Goal: Entertainment & Leisure: Consume media (video, audio)

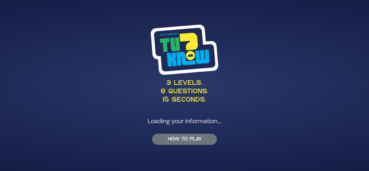
click at [184, 142] on button "HOW TO PLAY" at bounding box center [184, 139] width 65 height 11
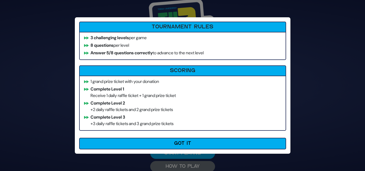
click at [184, 141] on button "Got It" at bounding box center [182, 144] width 207 height 12
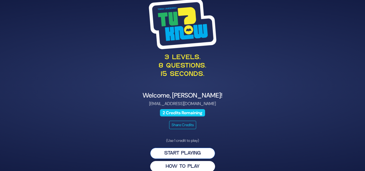
click at [190, 153] on button "Start Playing" at bounding box center [182, 153] width 65 height 11
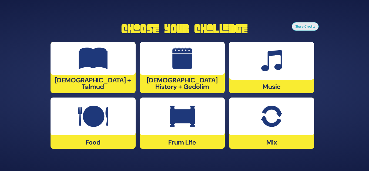
click at [181, 81] on div "[DEMOGRAPHIC_DATA] History + Gedolim" at bounding box center [182, 67] width 85 height 51
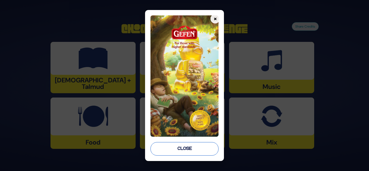
click at [187, 149] on button "Close" at bounding box center [185, 149] width 68 height 14
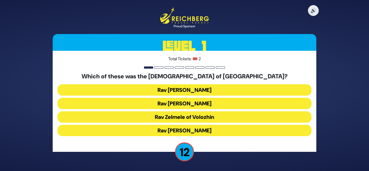
click at [185, 105] on button "Rav Refoel Shapiro" at bounding box center [185, 103] width 254 height 11
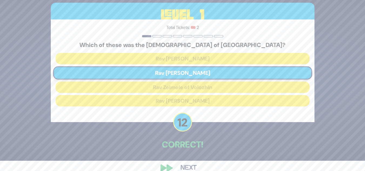
scroll to position [20, 0]
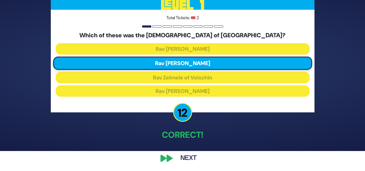
click at [189, 158] on button "Next" at bounding box center [188, 158] width 31 height 12
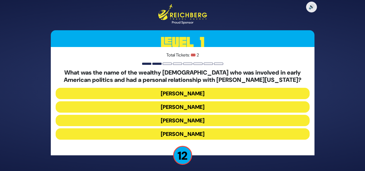
click at [180, 107] on button "Haym Salomon" at bounding box center [183, 106] width 254 height 11
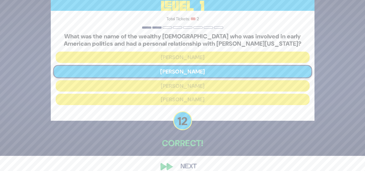
scroll to position [24, 0]
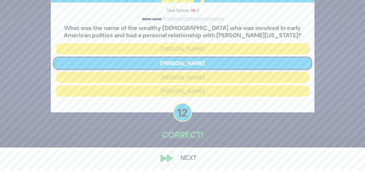
click at [193, 156] on button "Next" at bounding box center [188, 158] width 31 height 12
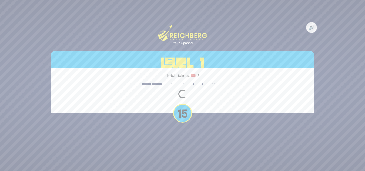
scroll to position [0, 0]
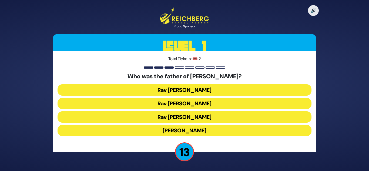
click at [180, 130] on button "Rav Yitzchok Hutner" at bounding box center [185, 130] width 254 height 11
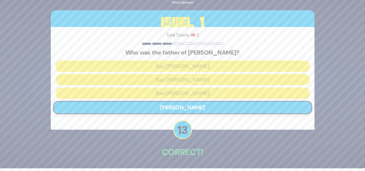
scroll to position [20, 0]
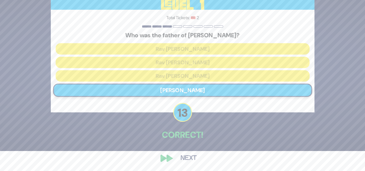
click at [191, 158] on button "Next" at bounding box center [188, 158] width 31 height 12
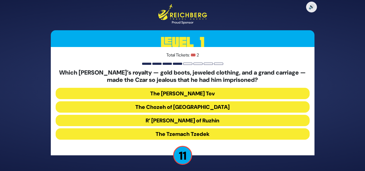
click at [180, 120] on button "R’ Yisroel of Ruzhin" at bounding box center [183, 120] width 254 height 11
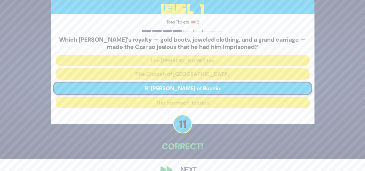
scroll to position [24, 0]
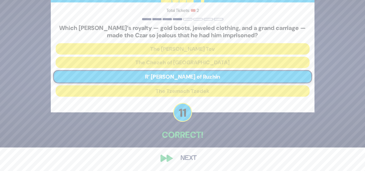
click at [188, 158] on button "Next" at bounding box center [188, 158] width 31 height 12
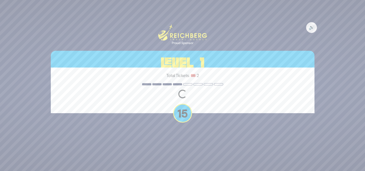
scroll to position [0, 0]
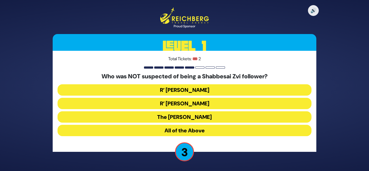
click at [185, 118] on button "The Chacham Zvi" at bounding box center [185, 116] width 254 height 11
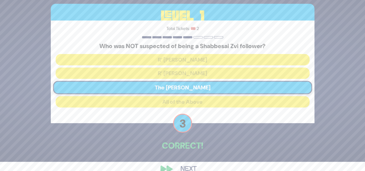
scroll to position [20, 0]
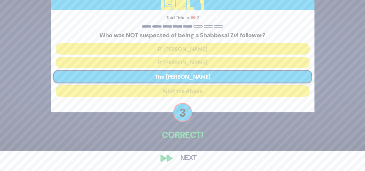
click at [188, 158] on button "Next" at bounding box center [188, 158] width 31 height 12
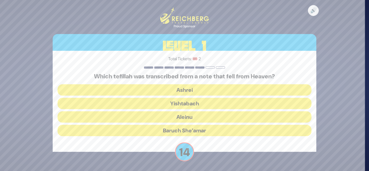
click at [186, 131] on button "Baruch She’amar" at bounding box center [185, 130] width 254 height 11
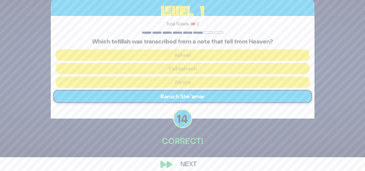
scroll to position [20, 0]
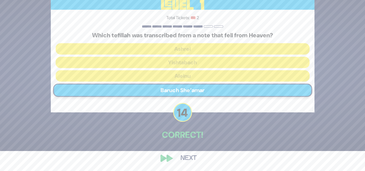
click at [187, 158] on button "Next" at bounding box center [188, 158] width 31 height 12
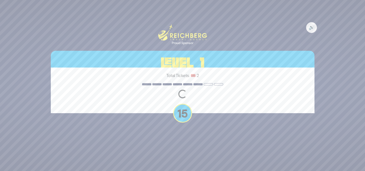
scroll to position [0, 0]
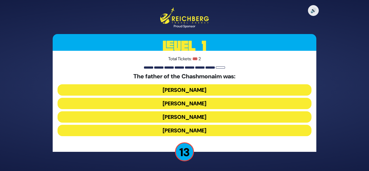
click at [174, 92] on button "Mattisyahu Kohein Gadol" at bounding box center [185, 89] width 254 height 11
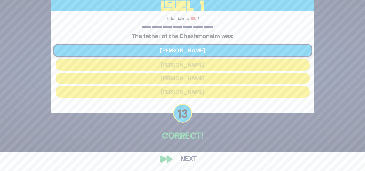
scroll to position [20, 0]
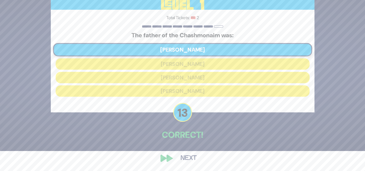
click at [193, 158] on button "Next" at bounding box center [188, 158] width 31 height 12
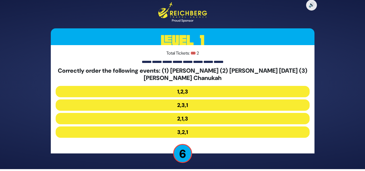
scroll to position [2, 0]
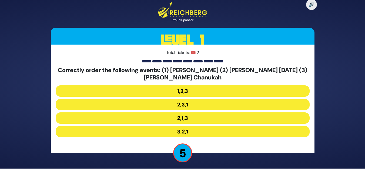
click at [185, 131] on button "3,2,1" at bounding box center [183, 131] width 254 height 11
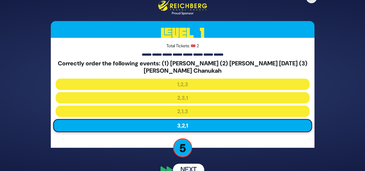
scroll to position [12, 0]
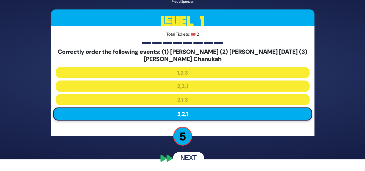
click at [188, 158] on button "Next" at bounding box center [188, 158] width 31 height 12
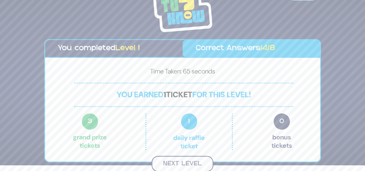
scroll to position [5, 0]
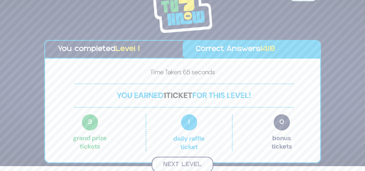
click at [184, 163] on button "Next Level" at bounding box center [183, 165] width 62 height 16
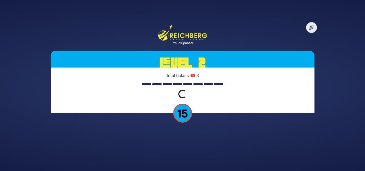
scroll to position [0, 0]
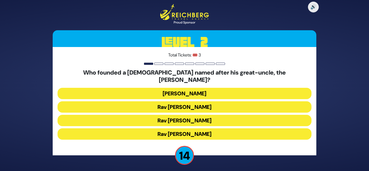
click at [189, 91] on button "Rav Dovid Leibowitz" at bounding box center [185, 93] width 254 height 11
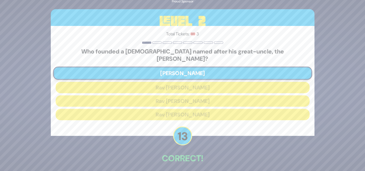
scroll to position [7, 0]
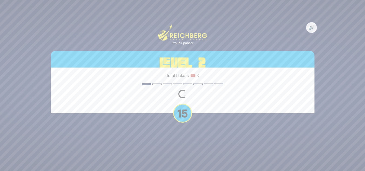
scroll to position [0, 0]
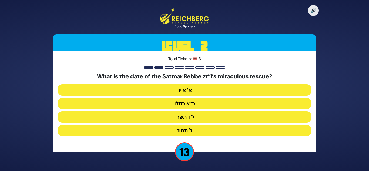
click at [180, 105] on button "כ”א כסלו" at bounding box center [185, 103] width 254 height 11
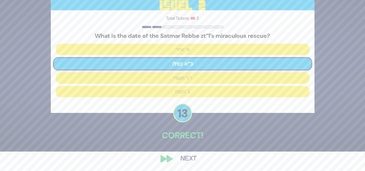
scroll to position [20, 0]
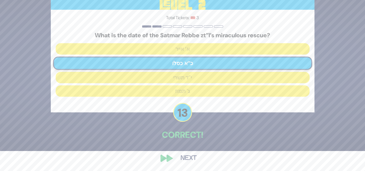
click at [188, 155] on button "Next" at bounding box center [188, 158] width 31 height 12
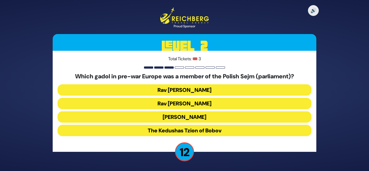
click at [184, 117] on button "Rav Meir Shapiro" at bounding box center [185, 116] width 254 height 11
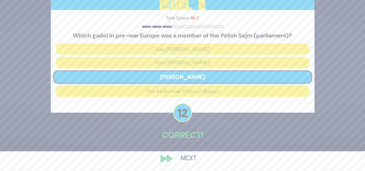
scroll to position [20, 0]
click at [190, 155] on button "Next" at bounding box center [188, 158] width 31 height 12
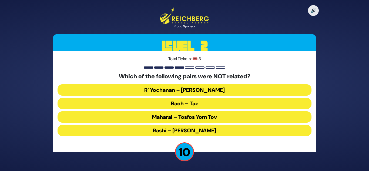
click at [184, 90] on button "R’ Yochanan – Reish Lakish" at bounding box center [185, 89] width 254 height 11
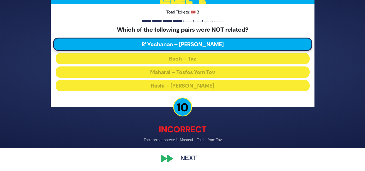
scroll to position [23, 0]
click at [191, 160] on button "Next" at bounding box center [188, 158] width 31 height 12
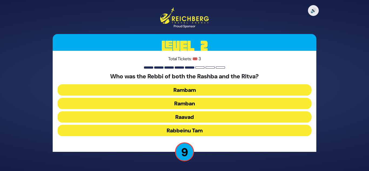
click at [193, 101] on button "Ramban" at bounding box center [185, 103] width 254 height 11
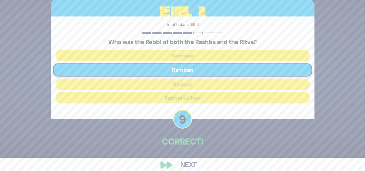
scroll to position [20, 0]
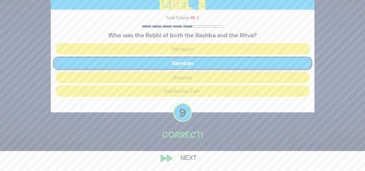
click at [191, 157] on button "Next" at bounding box center [188, 158] width 31 height 12
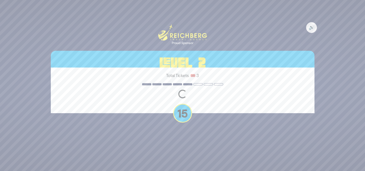
scroll to position [0, 0]
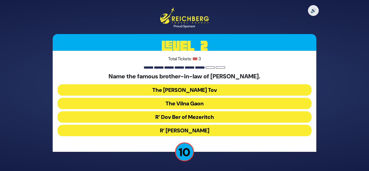
click at [195, 130] on button "R’ Yonasan Eibeschutz" at bounding box center [185, 130] width 254 height 11
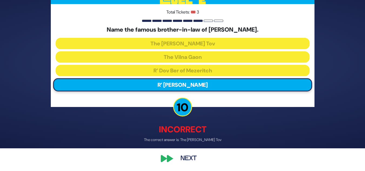
scroll to position [23, 0]
click at [190, 158] on button "Next" at bounding box center [188, 158] width 31 height 12
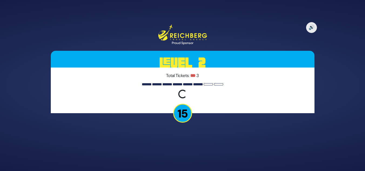
scroll to position [0, 0]
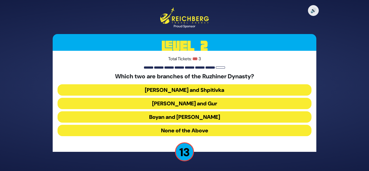
click at [190, 114] on button "Boyan and Sadigura" at bounding box center [185, 116] width 254 height 11
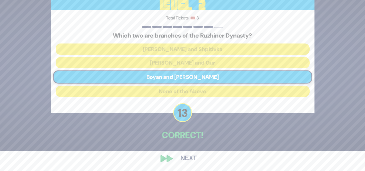
scroll to position [20, 0]
click at [190, 155] on button "Next" at bounding box center [188, 158] width 31 height 12
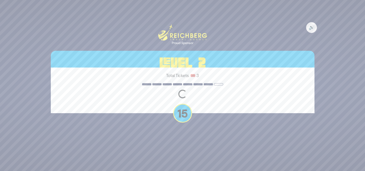
scroll to position [0, 0]
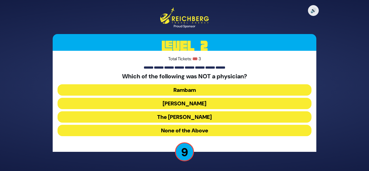
click at [181, 105] on button "Ibn Ezra" at bounding box center [185, 103] width 254 height 11
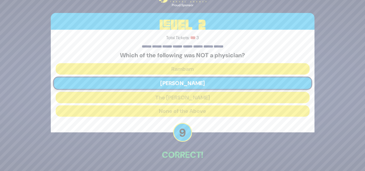
scroll to position [20, 0]
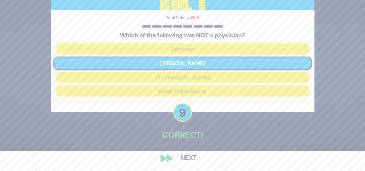
click at [191, 158] on button "Next" at bounding box center [188, 158] width 31 height 12
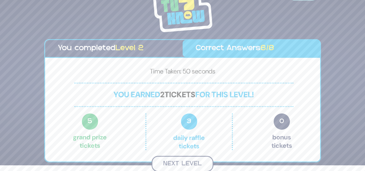
scroll to position [5, 0]
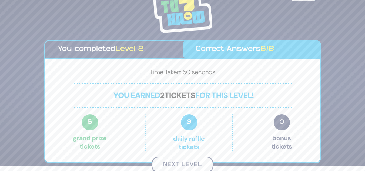
click at [193, 164] on button "Next Level" at bounding box center [183, 165] width 62 height 16
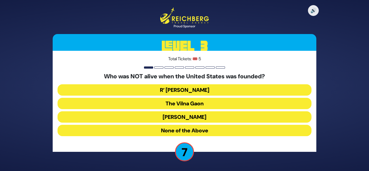
click at [186, 132] on button "None of the Above" at bounding box center [185, 130] width 254 height 11
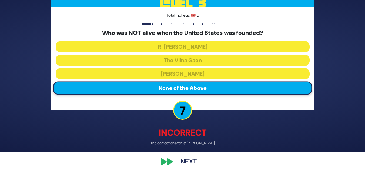
scroll to position [23, 0]
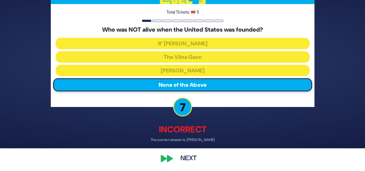
click at [189, 159] on button "Next" at bounding box center [188, 158] width 31 height 12
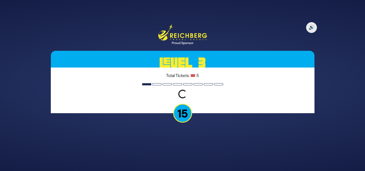
scroll to position [0, 0]
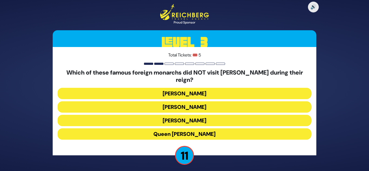
click at [188, 131] on button "Queen Elizabeth II" at bounding box center [185, 133] width 254 height 11
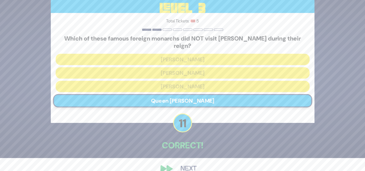
scroll to position [20, 0]
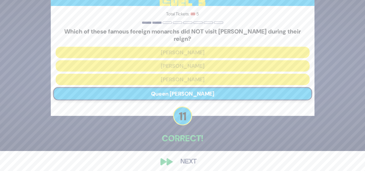
click at [189, 158] on button "Next" at bounding box center [188, 162] width 31 height 12
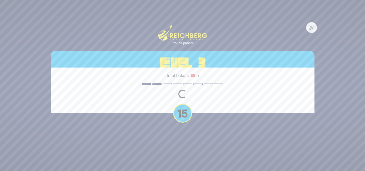
scroll to position [0, 0]
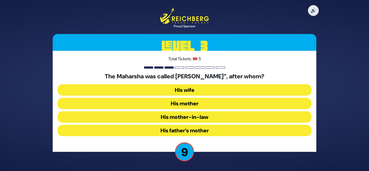
click at [184, 130] on button "His father’s mother" at bounding box center [185, 130] width 254 height 11
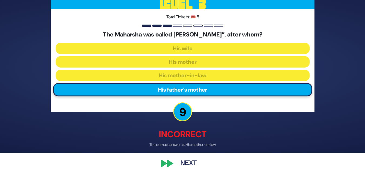
scroll to position [23, 0]
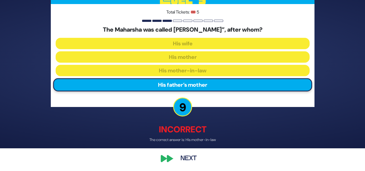
click at [188, 160] on button "Next" at bounding box center [188, 158] width 31 height 12
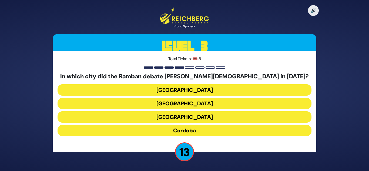
click at [184, 101] on button "Barcelona" at bounding box center [185, 103] width 254 height 11
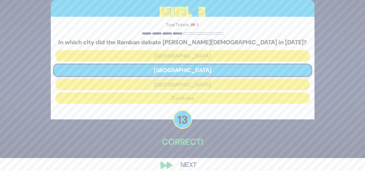
scroll to position [20, 0]
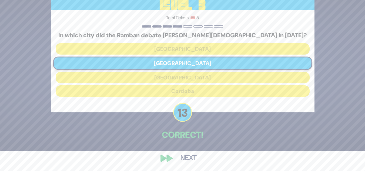
click at [188, 155] on button "Next" at bounding box center [188, 158] width 31 height 12
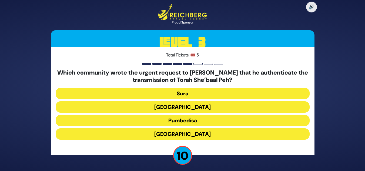
click at [181, 107] on button "Kairouan" at bounding box center [183, 106] width 254 height 11
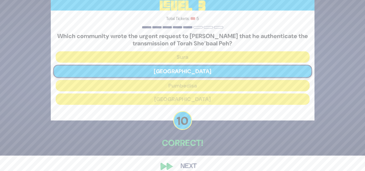
scroll to position [24, 0]
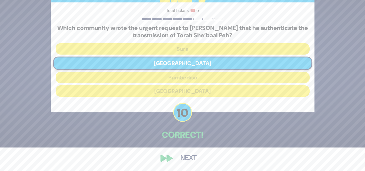
click at [184, 156] on button "Next" at bounding box center [188, 158] width 31 height 12
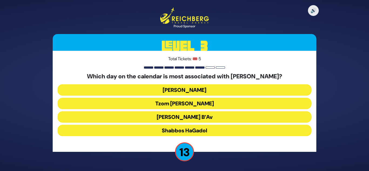
click at [179, 117] on button "Tisha B’Av" at bounding box center [185, 116] width 254 height 11
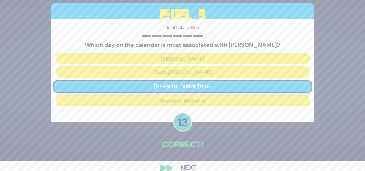
scroll to position [20, 0]
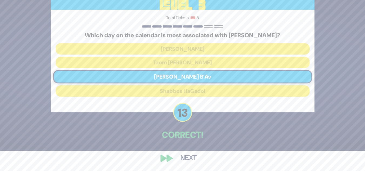
click at [189, 157] on button "Next" at bounding box center [188, 158] width 31 height 12
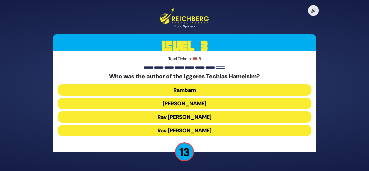
click at [190, 85] on button "Rambam" at bounding box center [185, 89] width 254 height 11
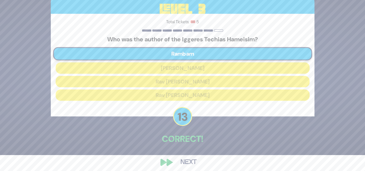
scroll to position [20, 0]
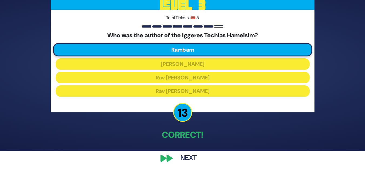
click at [196, 156] on button "Next" at bounding box center [188, 158] width 31 height 12
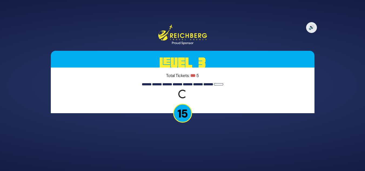
scroll to position [0, 0]
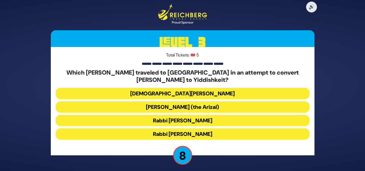
click at [196, 134] on button "Rabbi Shlomo Molcho" at bounding box center [183, 133] width 254 height 11
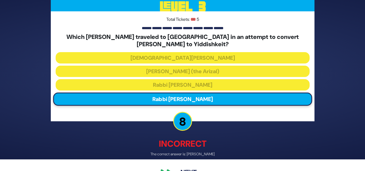
scroll to position [27, 0]
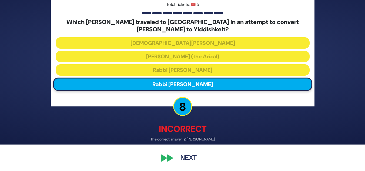
click at [191, 160] on button "Next" at bounding box center [188, 158] width 31 height 12
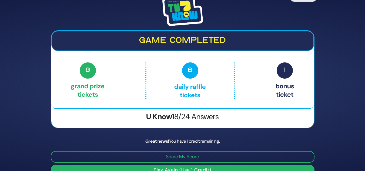
click at [190, 157] on button "Share My Score" at bounding box center [183, 157] width 264 height 12
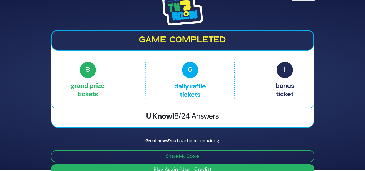
scroll to position [11, 0]
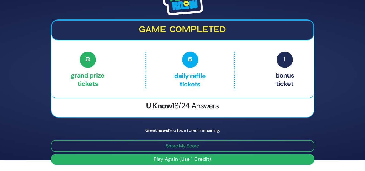
click at [197, 159] on button "Play Again (Use 1 Credit)" at bounding box center [183, 159] width 264 height 11
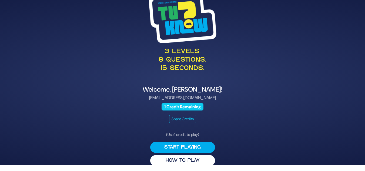
scroll to position [8, 0]
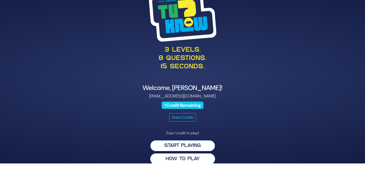
click at [184, 142] on button "Start Playing" at bounding box center [182, 145] width 65 height 11
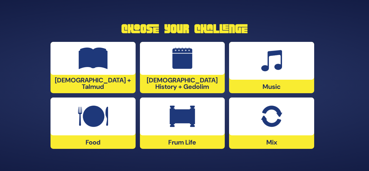
click at [186, 144] on div "Frum Life" at bounding box center [182, 123] width 85 height 51
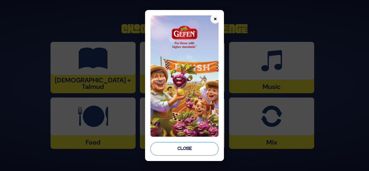
click at [189, 150] on button "Close" at bounding box center [185, 149] width 68 height 14
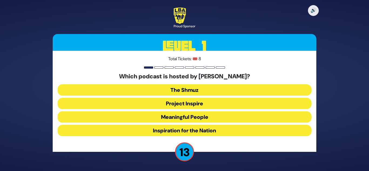
click at [199, 116] on button "Meaningful People" at bounding box center [185, 116] width 254 height 11
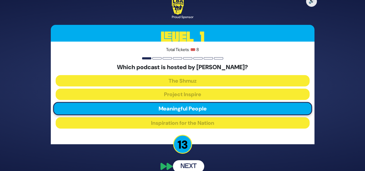
scroll to position [8, 0]
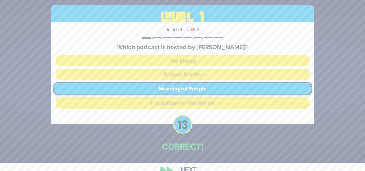
click at [194, 155] on div "🔊 Proud Sponsor Level 1 Total Tickets: 🎟️ 8 Which podcast is hosted by [PERSON_…" at bounding box center [182, 77] width 277 height 211
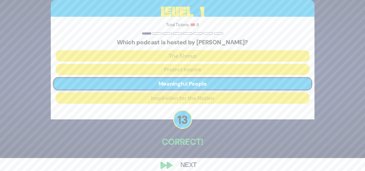
scroll to position [20, 0]
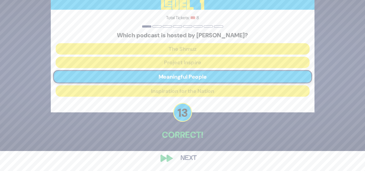
click at [191, 156] on button "Next" at bounding box center [188, 158] width 31 height 12
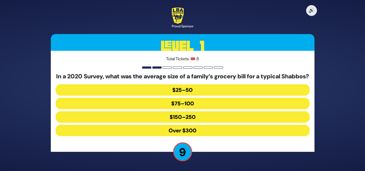
click at [193, 122] on button "$150–250" at bounding box center [183, 116] width 254 height 11
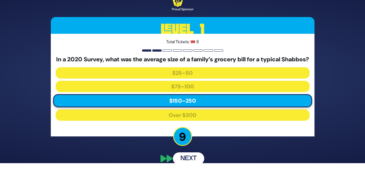
scroll to position [12, 0]
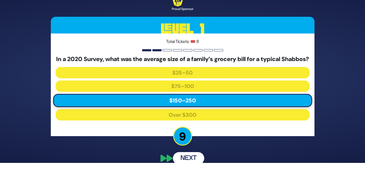
click at [196, 157] on div "🔊 Proud Sponsor Level 1 Total Tickets: 🎟️ 8 In a 2020 Survey, what was the aver…" at bounding box center [182, 77] width 277 height 187
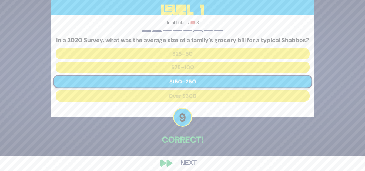
scroll to position [24, 0]
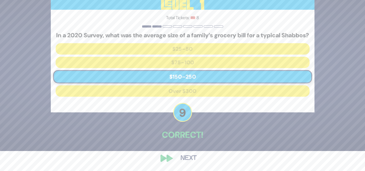
click at [194, 157] on button "Next" at bounding box center [188, 158] width 31 height 12
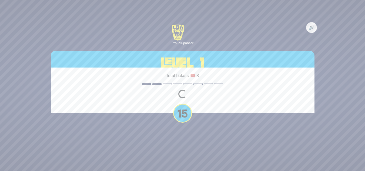
scroll to position [0, 0]
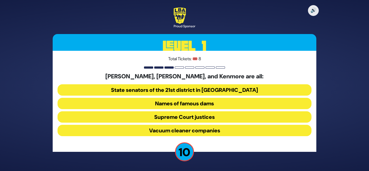
click at [170, 130] on button "Vacuum cleaner companies" at bounding box center [185, 130] width 254 height 11
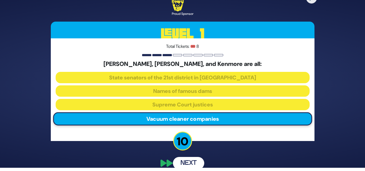
scroll to position [8, 0]
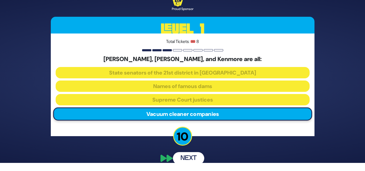
click at [187, 159] on button "Next" at bounding box center [188, 158] width 31 height 12
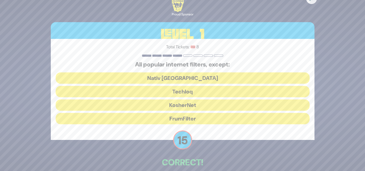
scroll to position [11, 0]
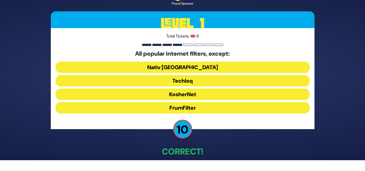
click at [190, 106] on button "FrumFilter" at bounding box center [183, 107] width 254 height 11
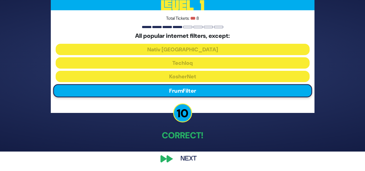
scroll to position [20, 0]
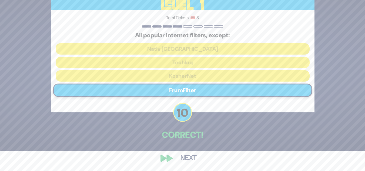
click at [187, 157] on button "Next" at bounding box center [188, 158] width 31 height 12
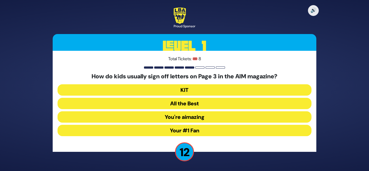
click at [183, 130] on button "Your #1 Fan" at bounding box center [185, 130] width 254 height 11
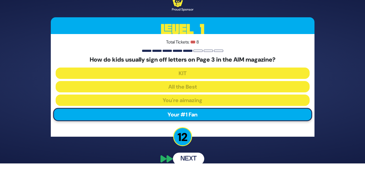
scroll to position [8, 0]
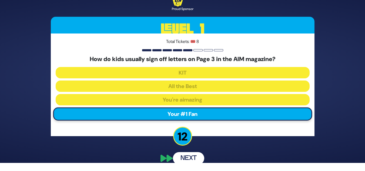
click at [189, 156] on button "Next" at bounding box center [188, 158] width 31 height 12
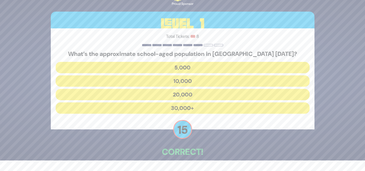
scroll to position [11, 0]
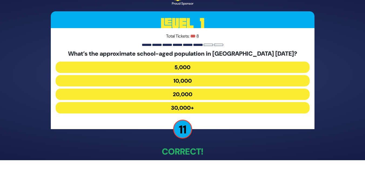
click at [184, 95] on button "20,000" at bounding box center [183, 94] width 254 height 11
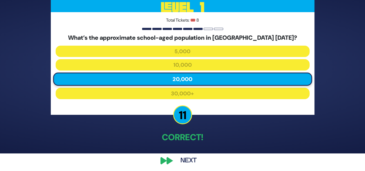
scroll to position [20, 0]
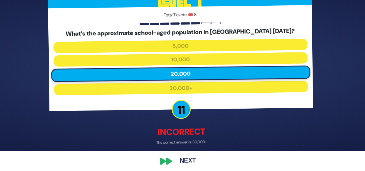
click at [187, 160] on button "Next" at bounding box center [188, 161] width 31 height 12
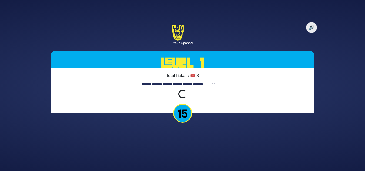
scroll to position [0, 0]
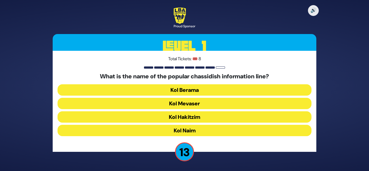
click at [186, 104] on button "Kol Mevaser" at bounding box center [185, 103] width 254 height 11
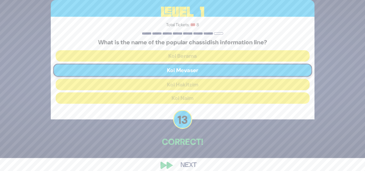
scroll to position [20, 0]
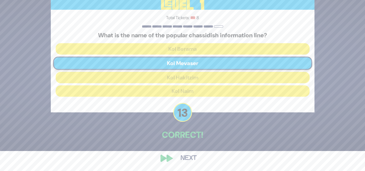
click at [190, 156] on button "Next" at bounding box center [188, 158] width 31 height 12
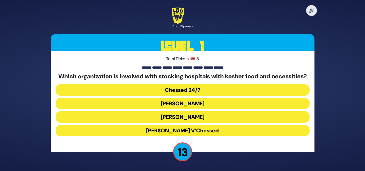
click at [199, 92] on button "Chessed 24/7" at bounding box center [183, 89] width 254 height 11
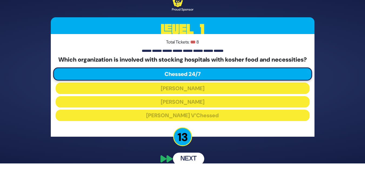
scroll to position [12, 0]
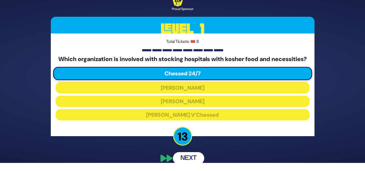
click at [193, 157] on button "Next" at bounding box center [188, 158] width 31 height 12
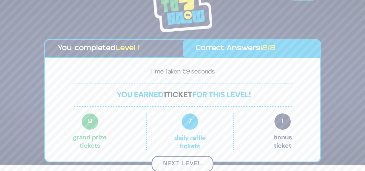
scroll to position [5, 0]
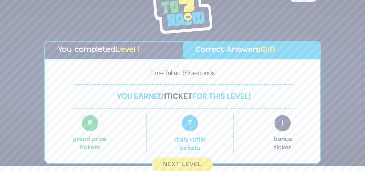
click at [195, 164] on button "Next Level" at bounding box center [183, 165] width 60 height 14
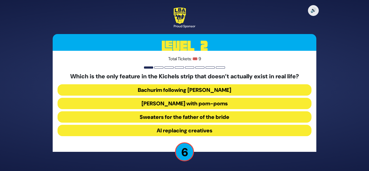
click at [169, 90] on button "Bachurim following [PERSON_NAME]" at bounding box center [185, 89] width 254 height 11
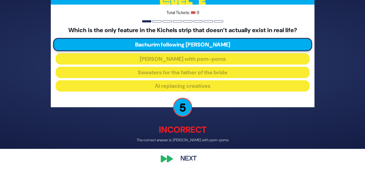
scroll to position [23, 0]
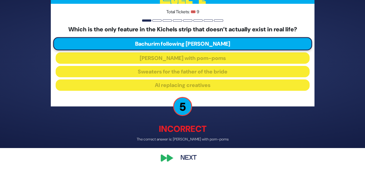
click at [191, 156] on button "Next" at bounding box center [188, 158] width 31 height 12
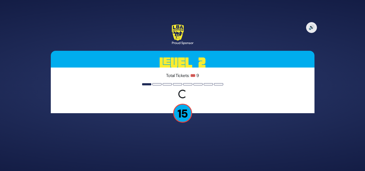
scroll to position [0, 0]
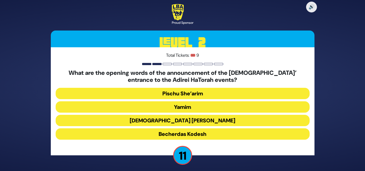
click at [177, 88] on button "Pischu She’arim" at bounding box center [183, 93] width 254 height 11
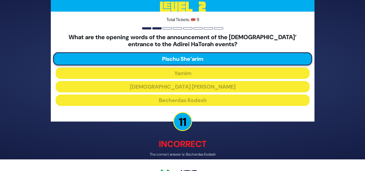
scroll to position [27, 0]
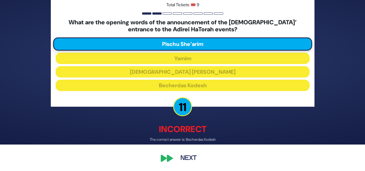
click at [187, 158] on button "Next" at bounding box center [188, 158] width 31 height 12
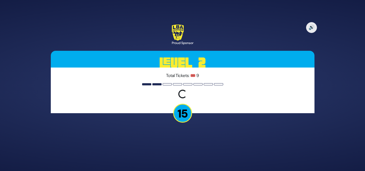
scroll to position [0, 0]
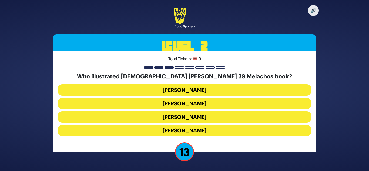
click at [201, 89] on button "[PERSON_NAME]" at bounding box center [185, 89] width 254 height 11
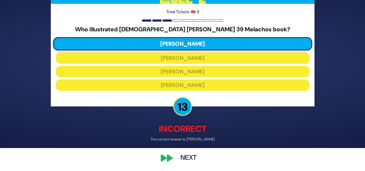
scroll to position [23, 0]
click at [189, 158] on button "Next" at bounding box center [188, 158] width 31 height 12
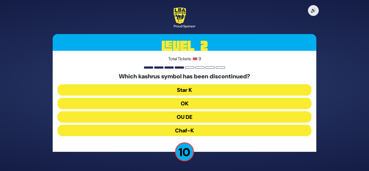
click at [189, 119] on button "OU DE" at bounding box center [185, 116] width 254 height 11
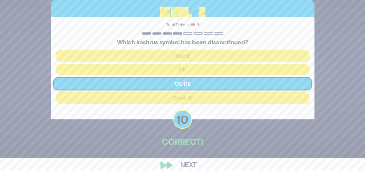
scroll to position [20, 0]
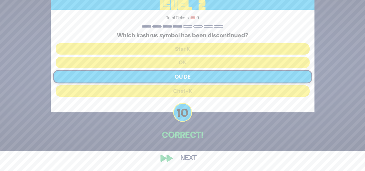
click at [191, 156] on button "Next" at bounding box center [188, 158] width 31 height 12
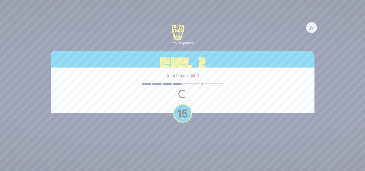
scroll to position [0, 0]
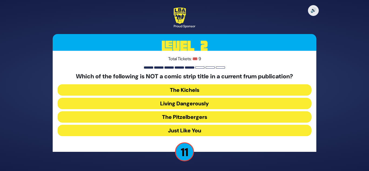
click at [181, 105] on button "Living Dangerously" at bounding box center [185, 103] width 254 height 11
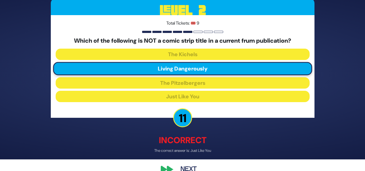
scroll to position [23, 0]
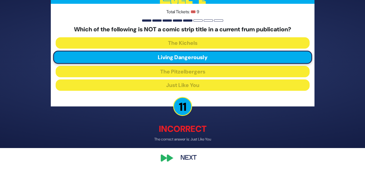
click at [190, 159] on button "Next" at bounding box center [188, 158] width 31 height 12
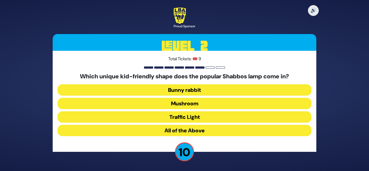
click at [186, 91] on button "Bunny rabbit" at bounding box center [185, 89] width 254 height 11
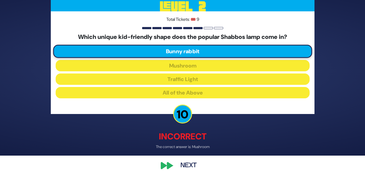
scroll to position [23, 0]
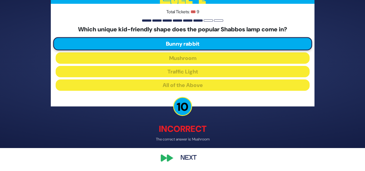
click at [188, 159] on button "Next" at bounding box center [188, 158] width 31 height 12
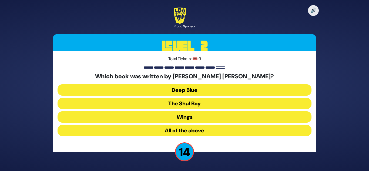
click at [184, 131] on button "All of the above" at bounding box center [185, 130] width 254 height 11
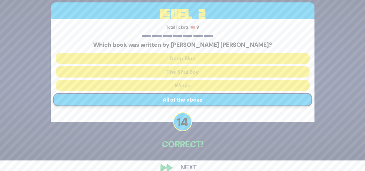
scroll to position [20, 0]
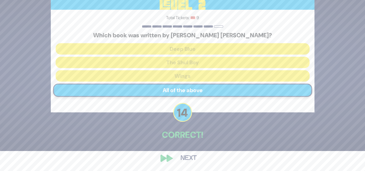
click at [191, 159] on button "Next" at bounding box center [188, 158] width 31 height 12
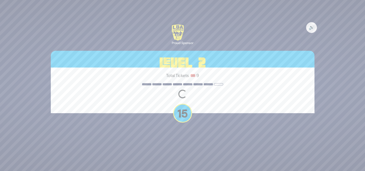
scroll to position [0, 0]
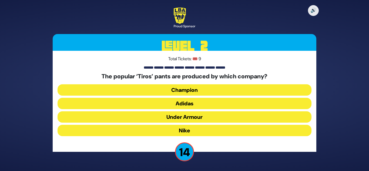
click at [187, 101] on button "Adidas" at bounding box center [185, 103] width 254 height 11
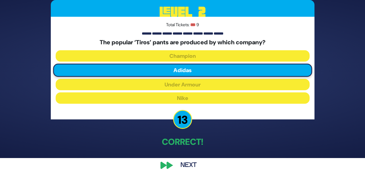
scroll to position [20, 0]
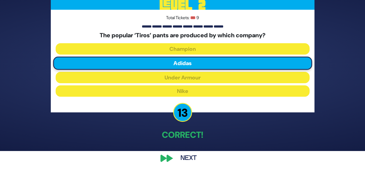
click at [190, 157] on button "Next" at bounding box center [188, 158] width 31 height 12
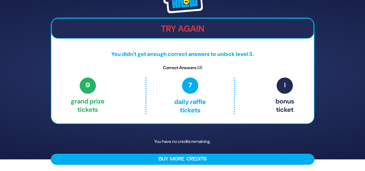
scroll to position [12, 0]
